Goal: Information Seeking & Learning: Check status

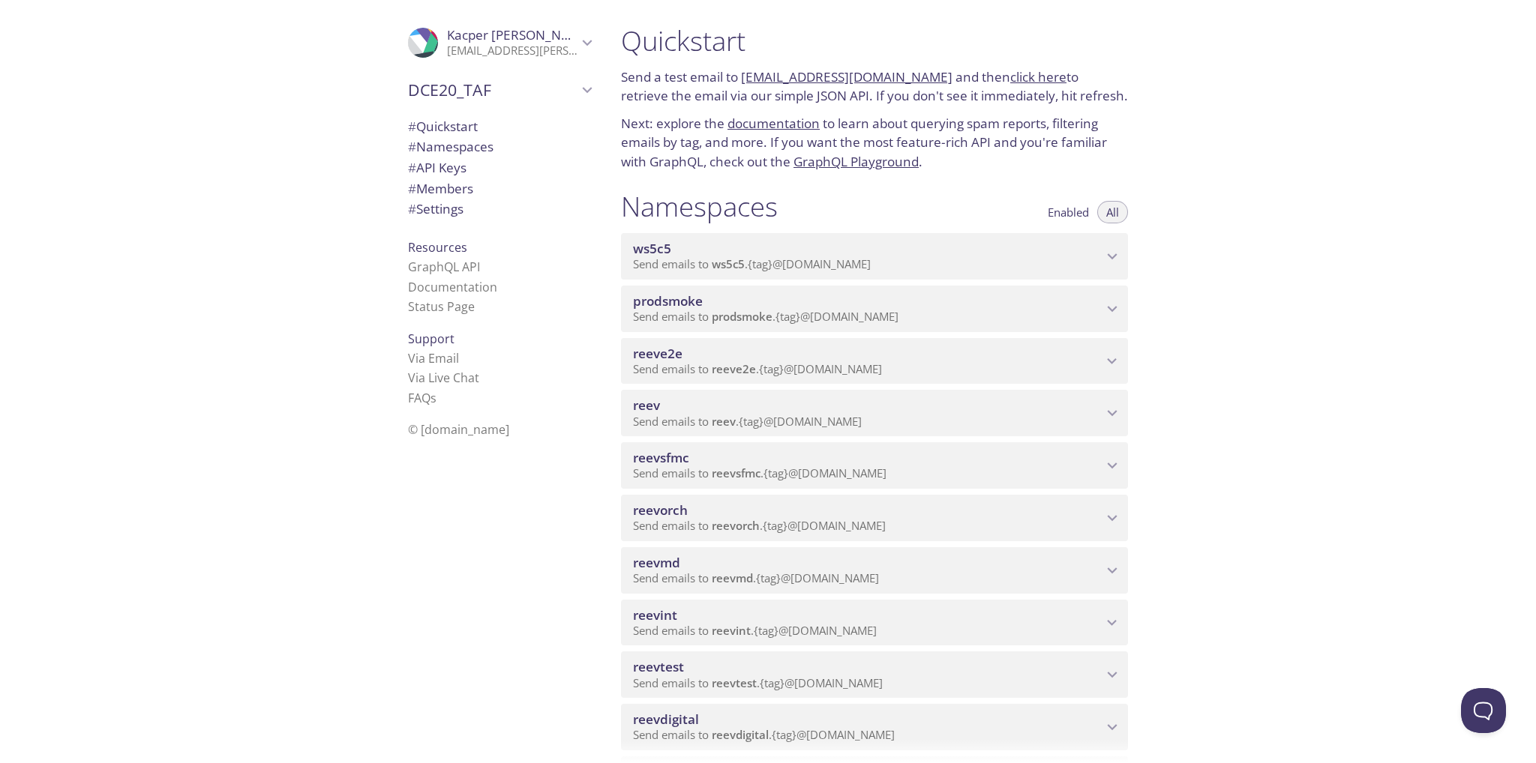
click at [733, 274] on div "ws5c5 Send emails to ws5c5 . {tag} @[DOMAIN_NAME]" at bounding box center [874, 256] width 507 height 46
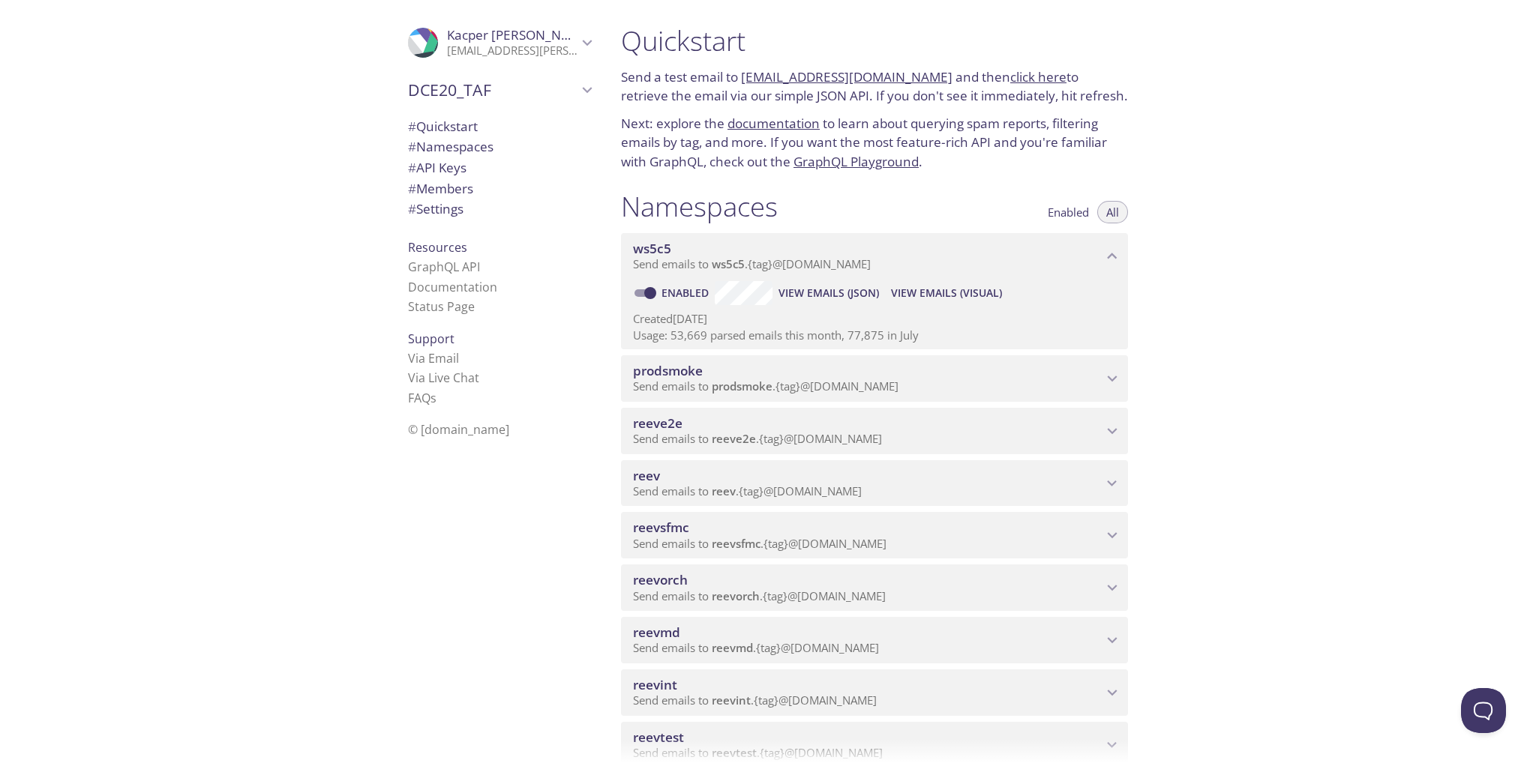
click at [936, 289] on span "View Emails (Visual)" at bounding box center [946, 293] width 111 height 18
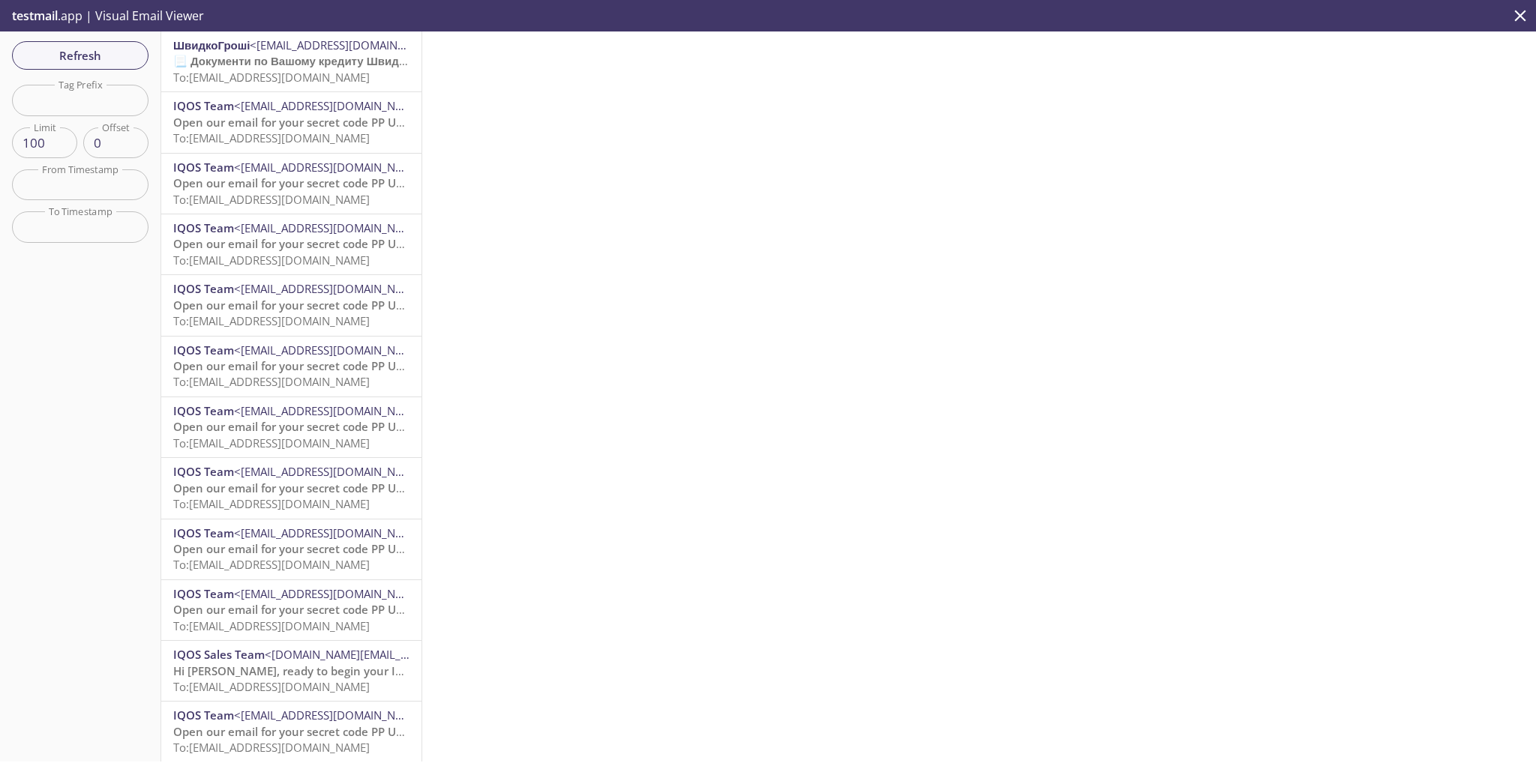
click at [88, 106] on input "text" at bounding box center [80, 100] width 136 height 31
paste input "1715656486824"
type input "1715656486824"
click at [120, 63] on span "Refresh" at bounding box center [80, 55] width 112 height 19
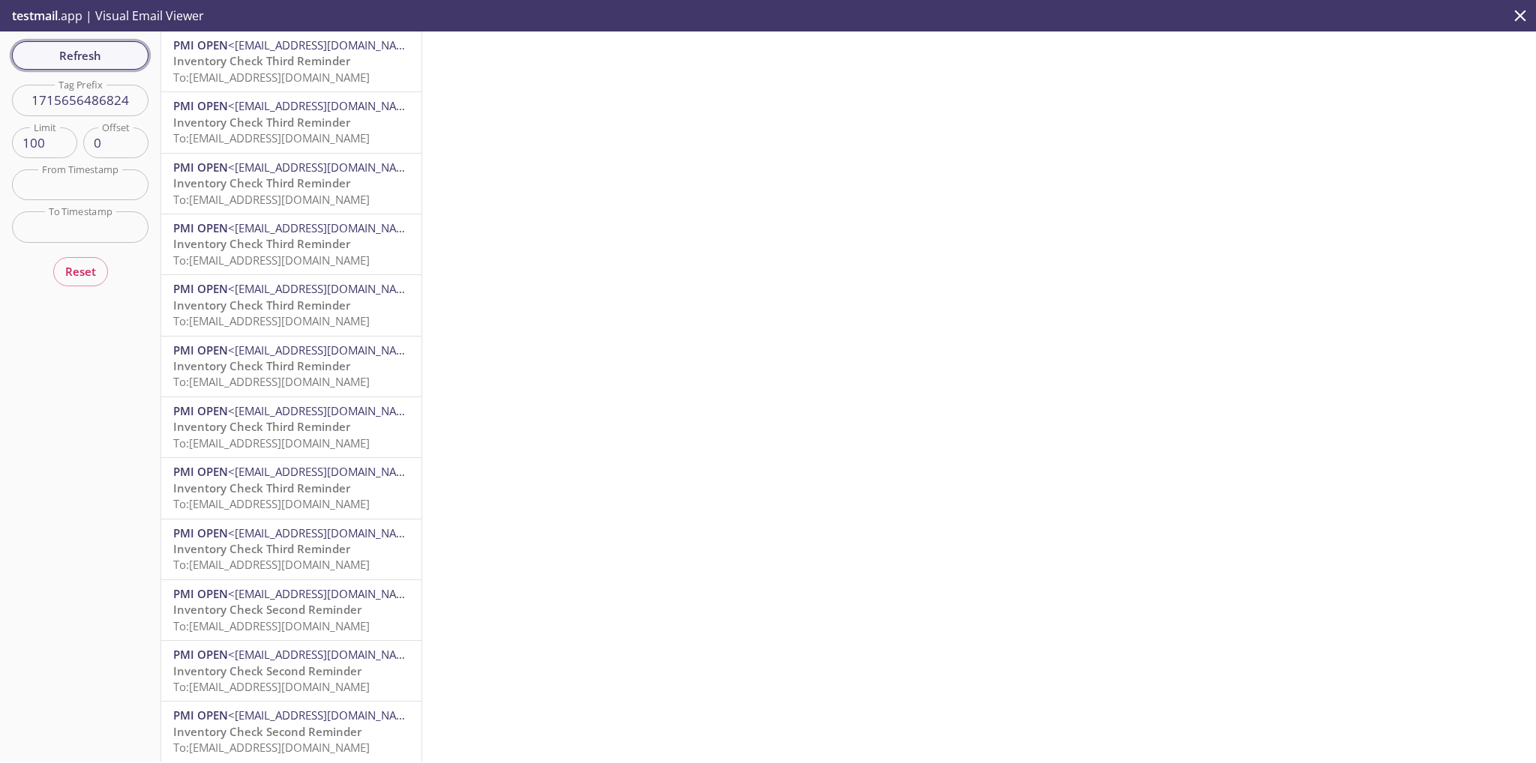
click at [106, 55] on span "Refresh" at bounding box center [80, 55] width 112 height 19
click at [109, 58] on span "Refresh" at bounding box center [80, 55] width 112 height 19
click at [105, 58] on span "Refresh" at bounding box center [80, 55] width 112 height 19
click at [96, 54] on span "Refresh" at bounding box center [80, 55] width 112 height 19
click at [174, 72] on span "To: [EMAIL_ADDRESS][DOMAIN_NAME]" at bounding box center [271, 77] width 196 height 15
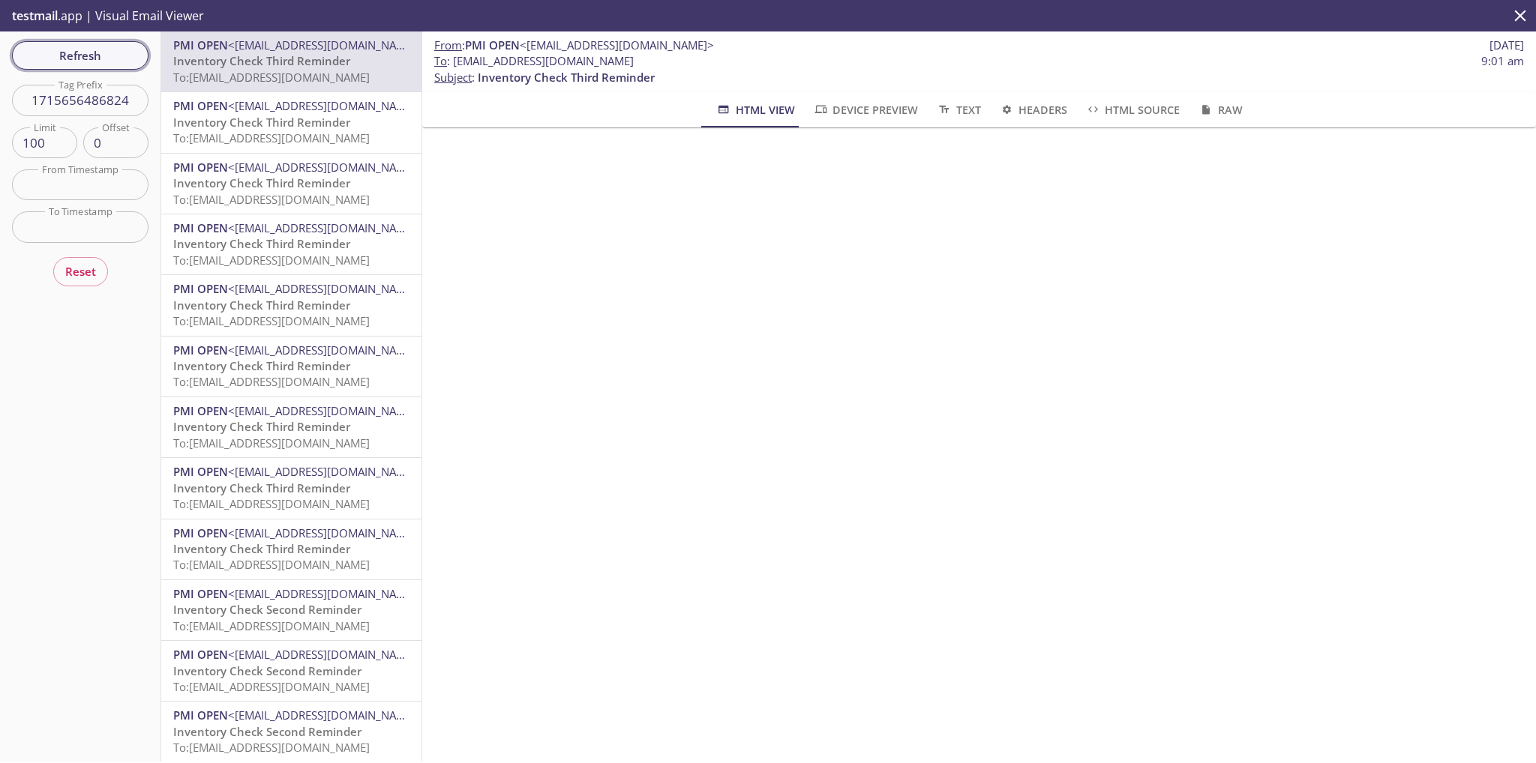
click at [85, 56] on span "Refresh" at bounding box center [80, 55] width 112 height 19
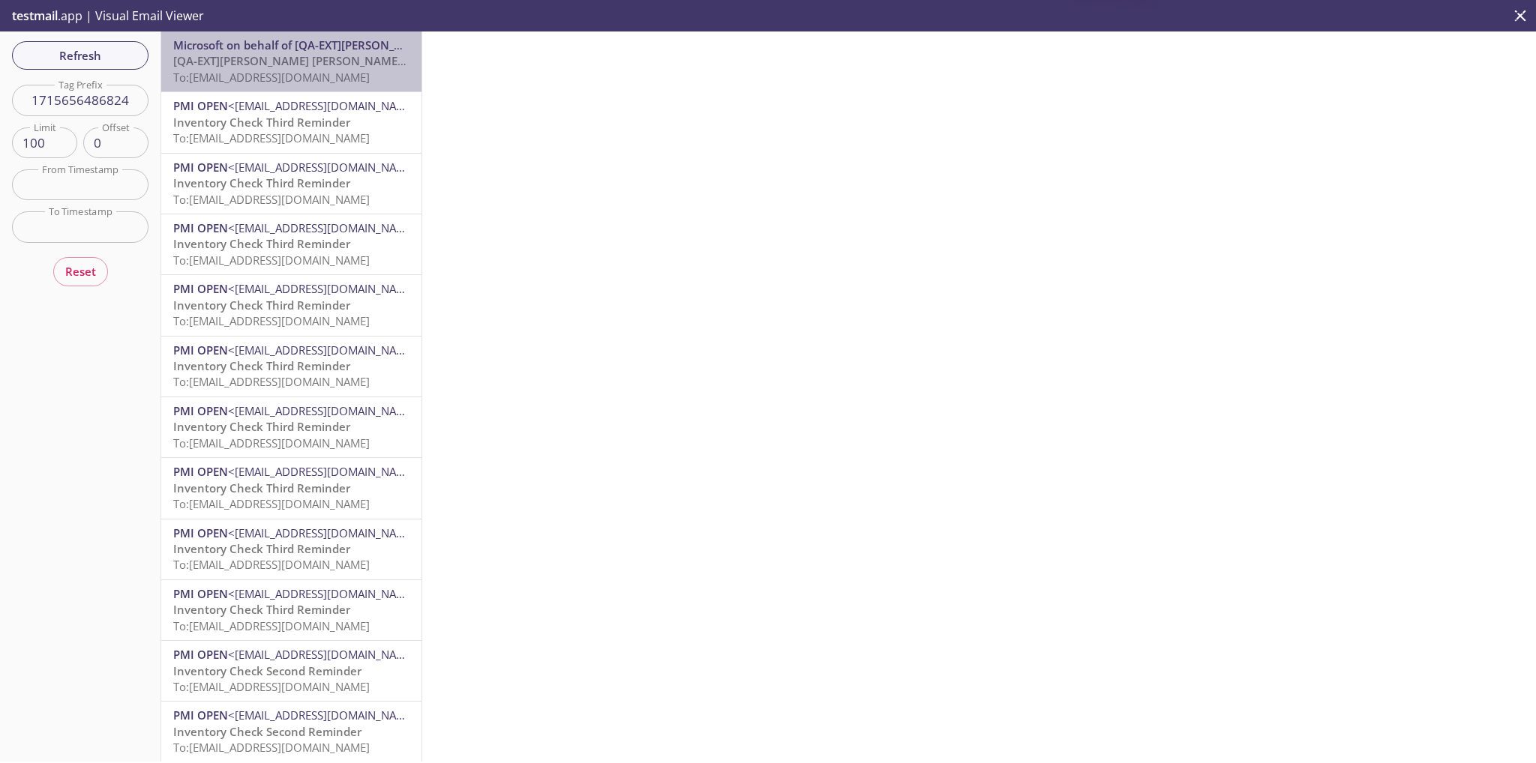
click at [303, 79] on span "To: [EMAIL_ADDRESS][DOMAIN_NAME]" at bounding box center [271, 77] width 196 height 15
